Goal: Find contact information: Obtain details needed to contact an individual or organization

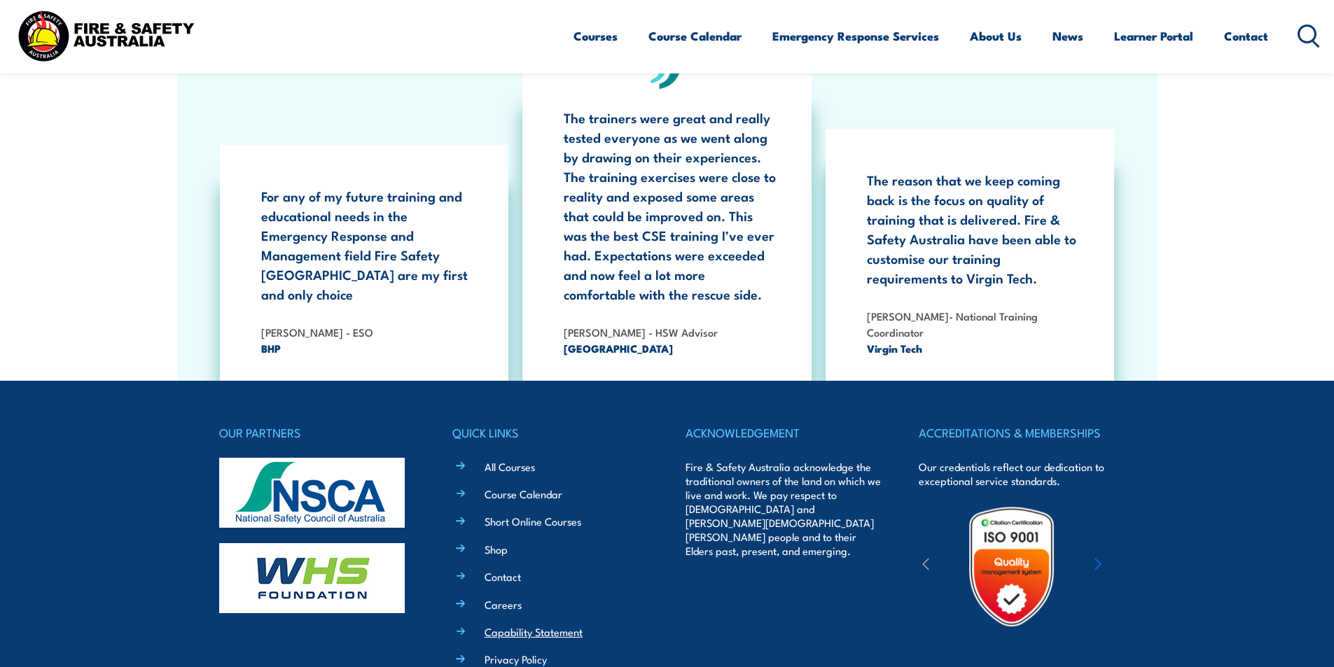
scroll to position [4514, 0]
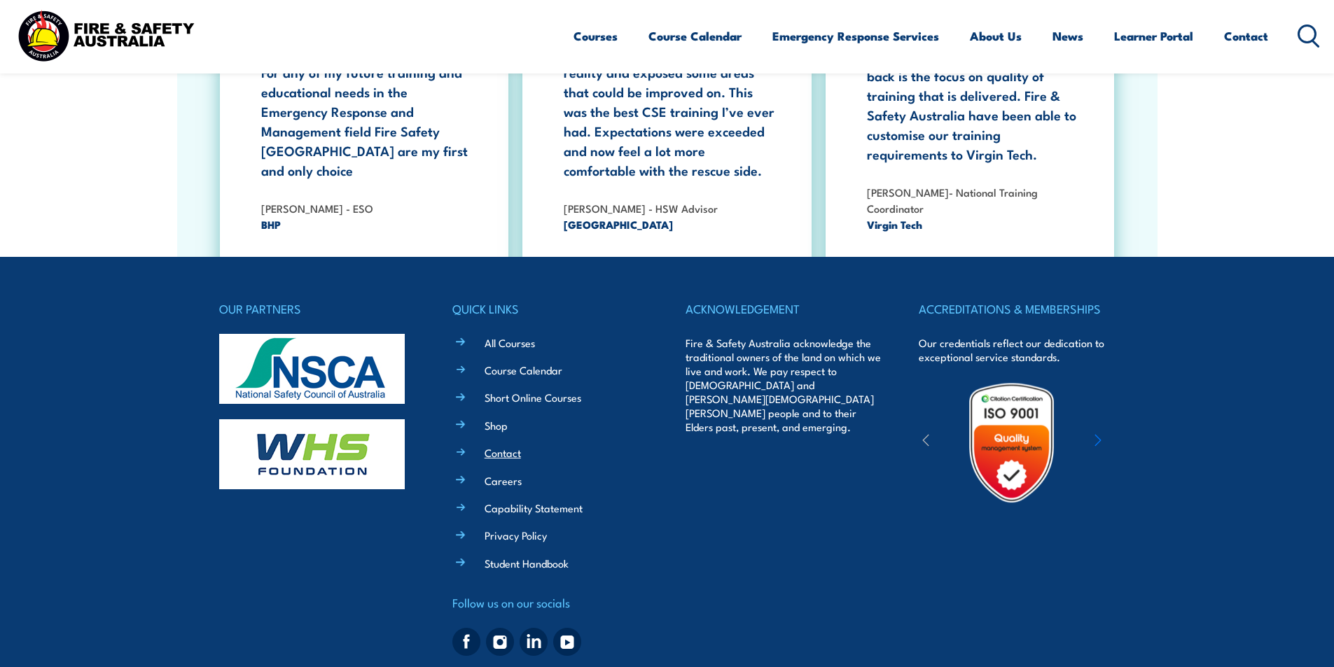
click at [510, 445] on link "Contact" at bounding box center [503, 452] width 36 height 15
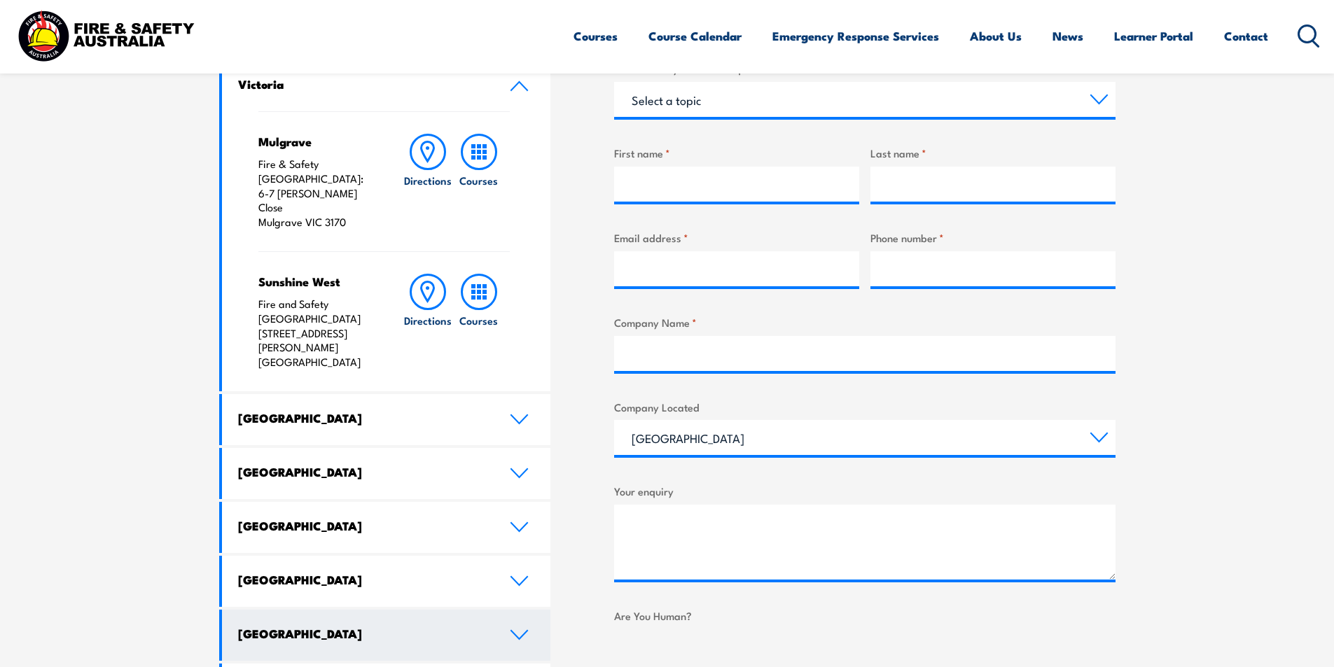
scroll to position [630, 0]
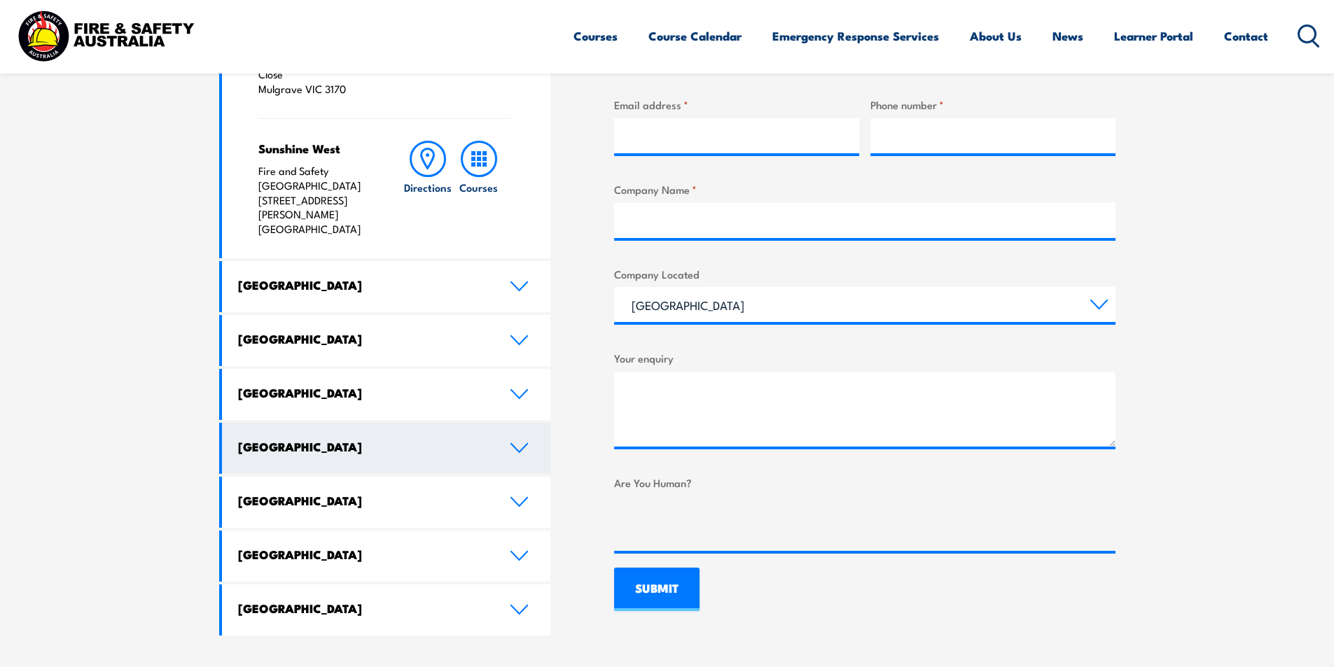
click at [515, 443] on icon at bounding box center [519, 448] width 19 height 11
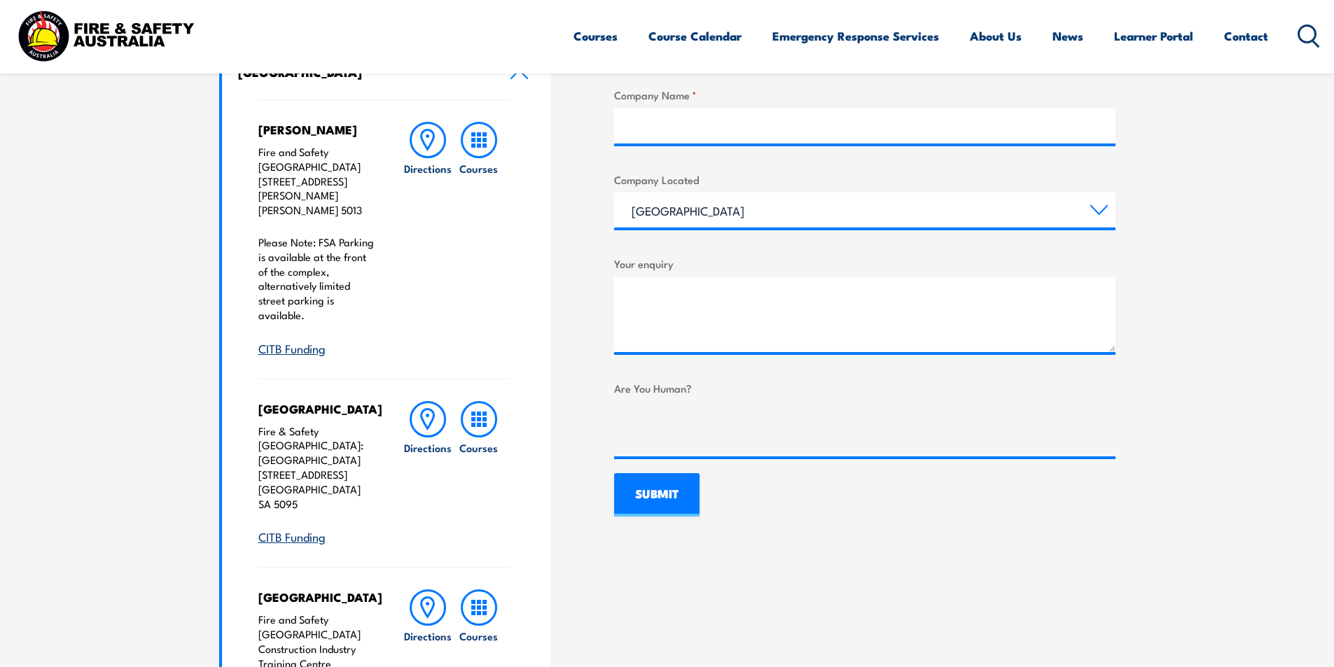
scroll to position [700, 0]
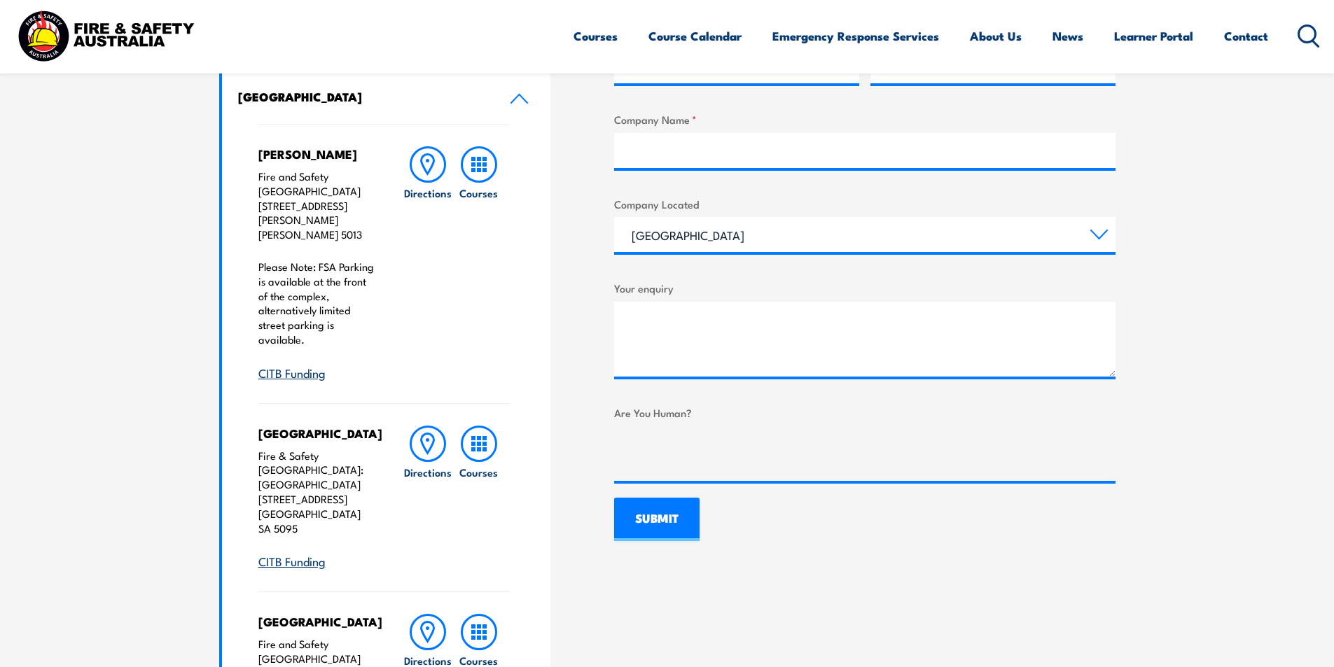
click at [328, 263] on p "Please Note: FSA Parking is available at the front of the complex, alternativel…" at bounding box center [316, 304] width 117 height 88
click at [303, 364] on link "CITB Funding" at bounding box center [291, 372] width 67 height 17
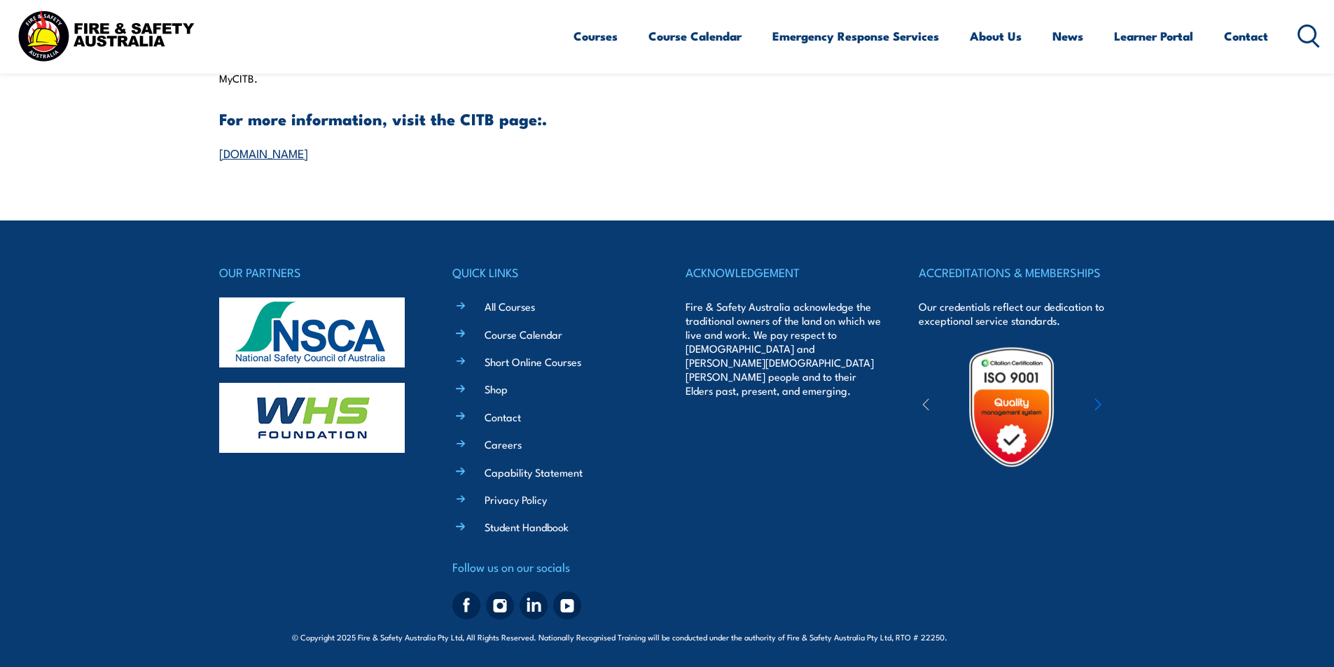
scroll to position [1715, 0]
click at [512, 422] on link "Contact" at bounding box center [503, 417] width 36 height 15
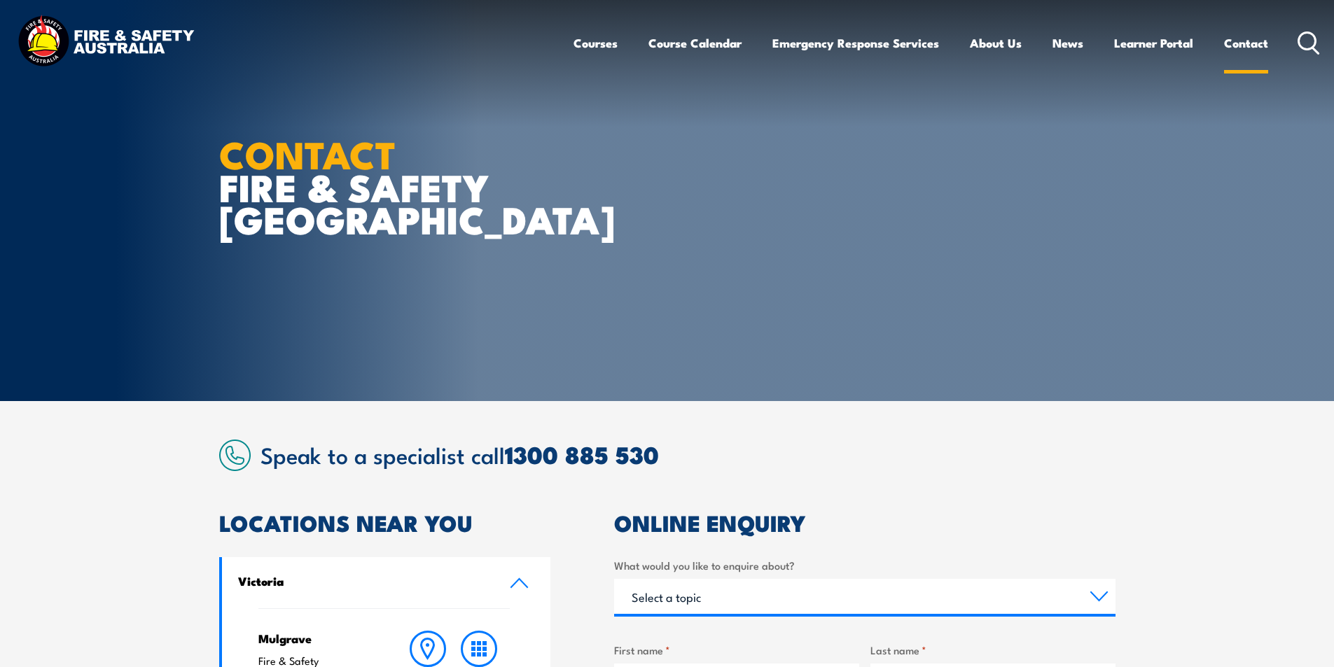
click at [1246, 44] on link "Contact" at bounding box center [1246, 43] width 44 height 37
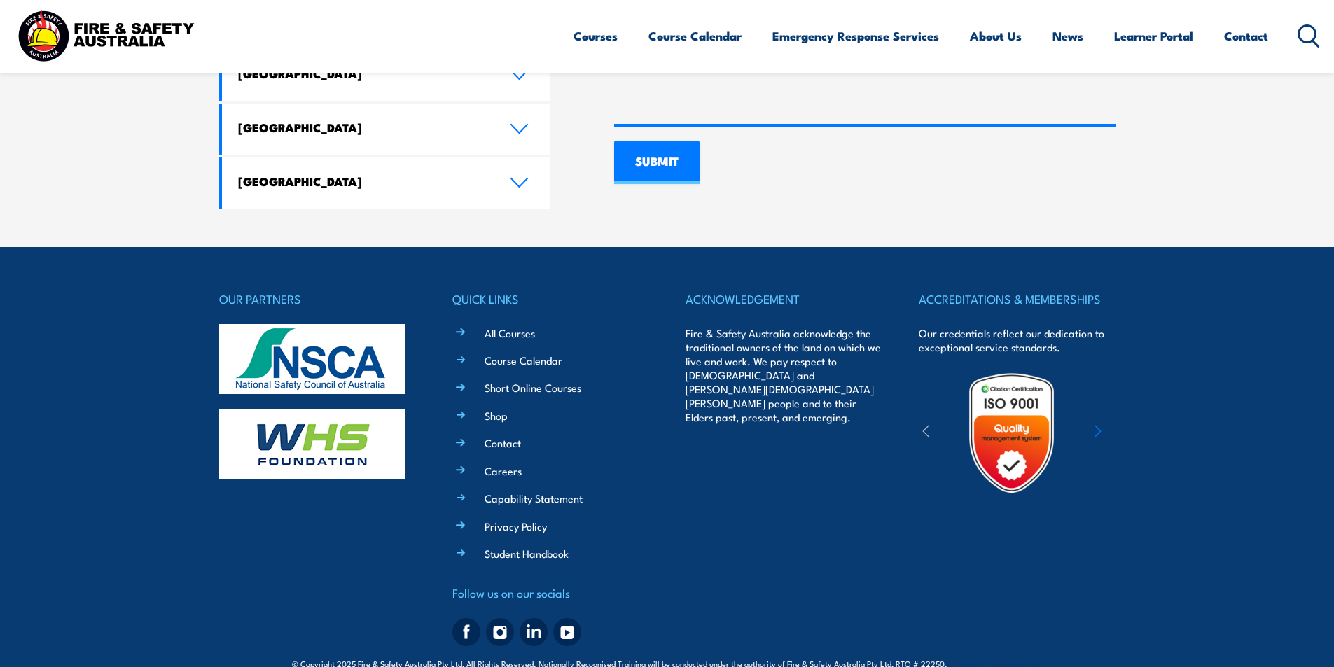
scroll to position [1059, 0]
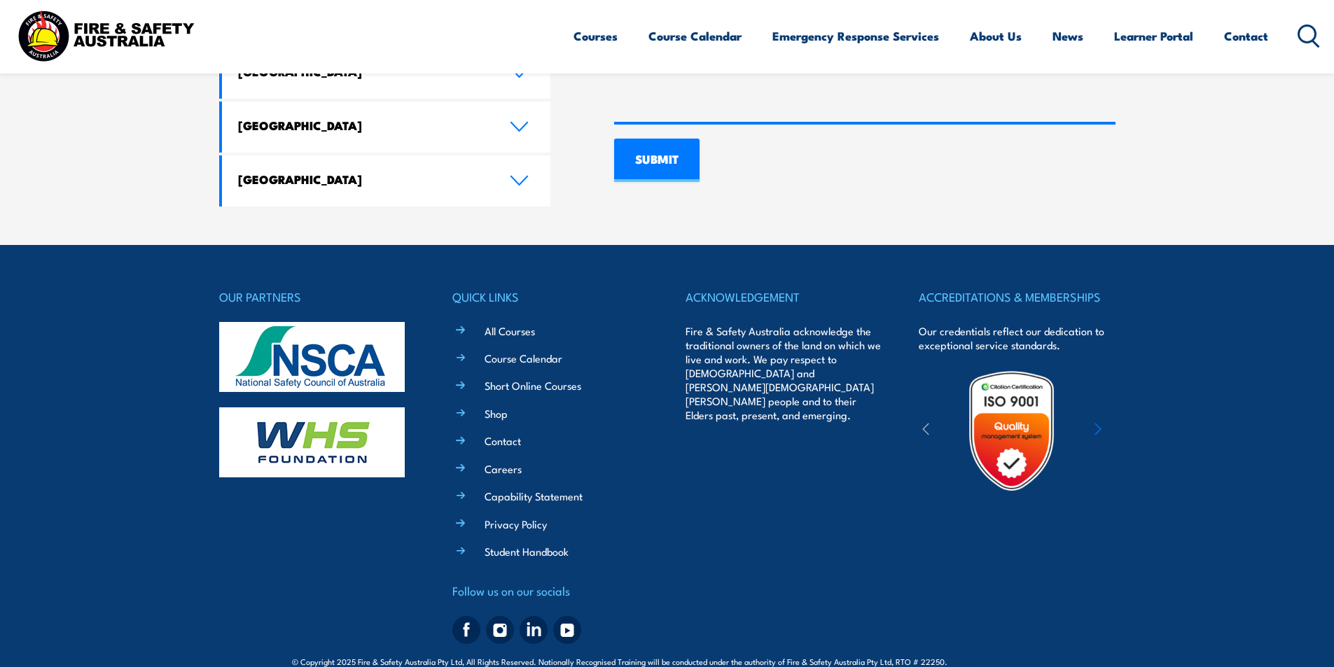
click at [461, 616] on img at bounding box center [466, 630] width 28 height 28
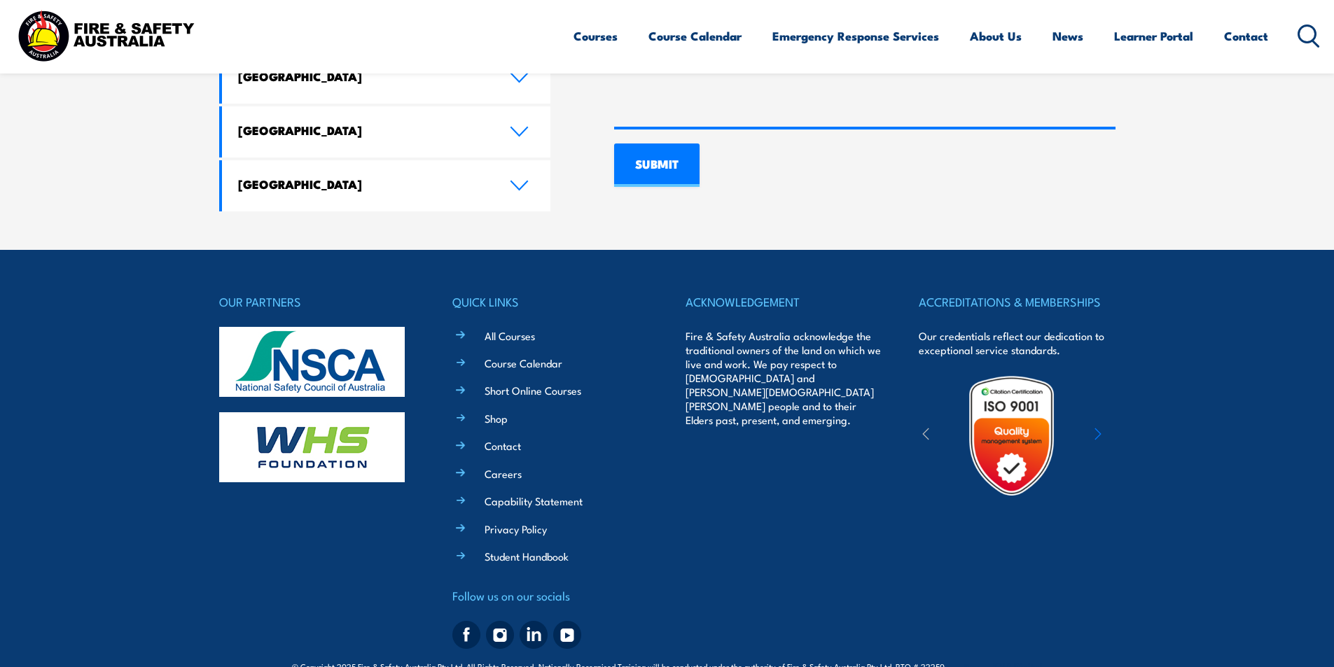
scroll to position [1059, 0]
